Goal: Task Accomplishment & Management: Use online tool/utility

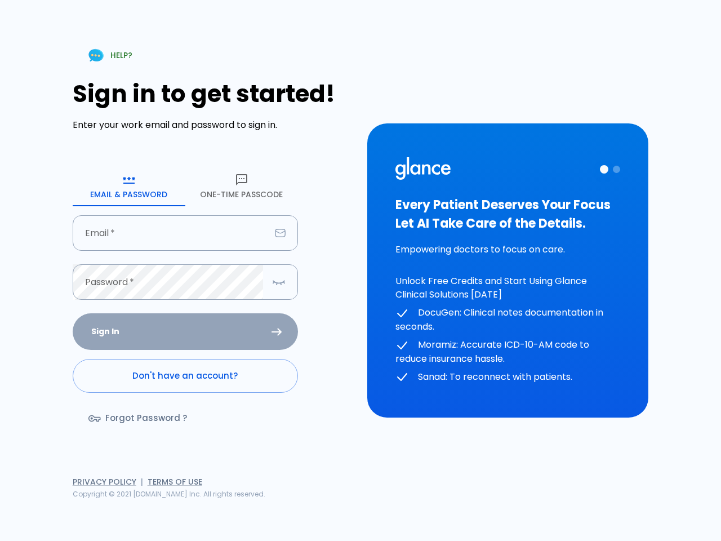
click at [523, 501] on div "HELP? Sign in to get started! Enter your work email and password to sign in. Em…" at bounding box center [361, 270] width 694 height 541
click at [129, 186] on icon "button" at bounding box center [129, 180] width 14 height 14
click at [242, 186] on icon "button" at bounding box center [242, 180] width 14 height 14
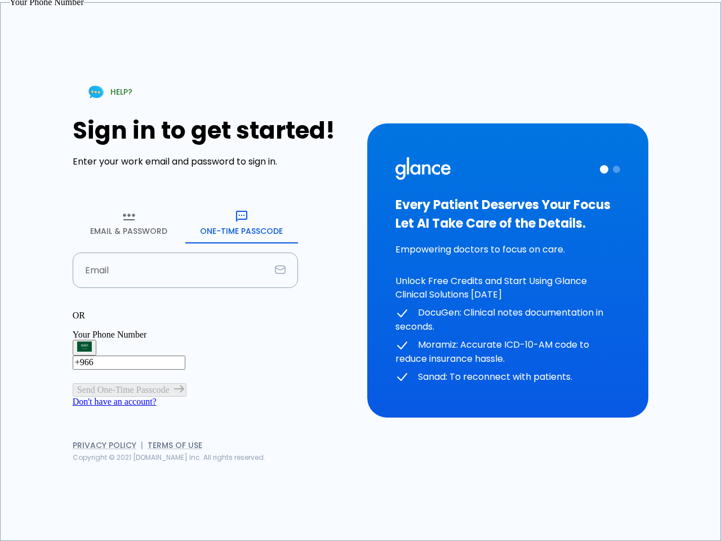
click at [185, 252] on input "Email" at bounding box center [172, 269] width 198 height 35
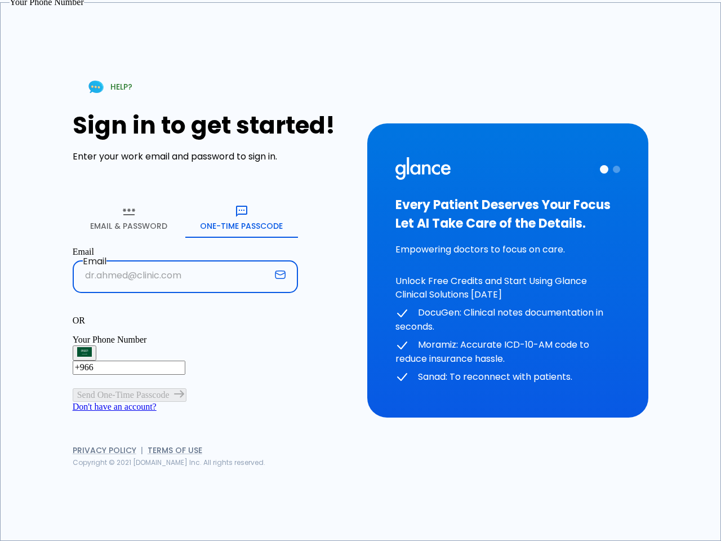
click at [185, 315] on p "OR" at bounding box center [185, 320] width 225 height 10
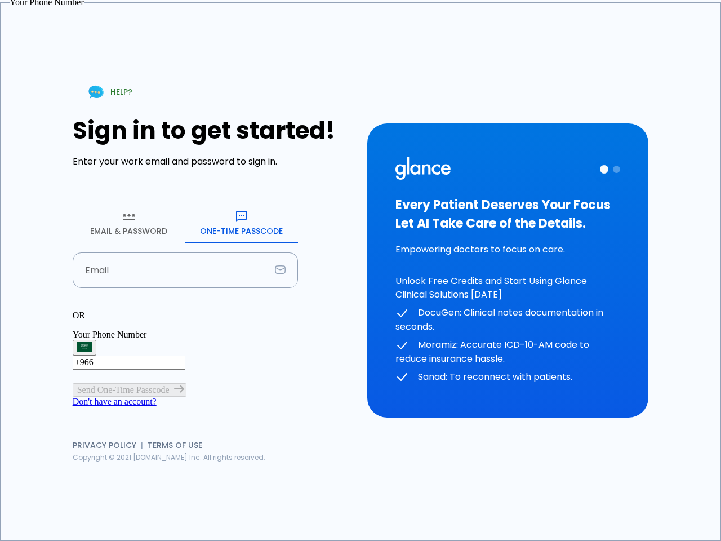
click at [279, 310] on div "OR" at bounding box center [185, 315] width 225 height 10
click at [507, 270] on div "Every Patient Deserves Your Focus Let AI Take Care of the Details. Empowering d…" at bounding box center [507, 270] width 225 height 227
